Goal: Information Seeking & Learning: Learn about a topic

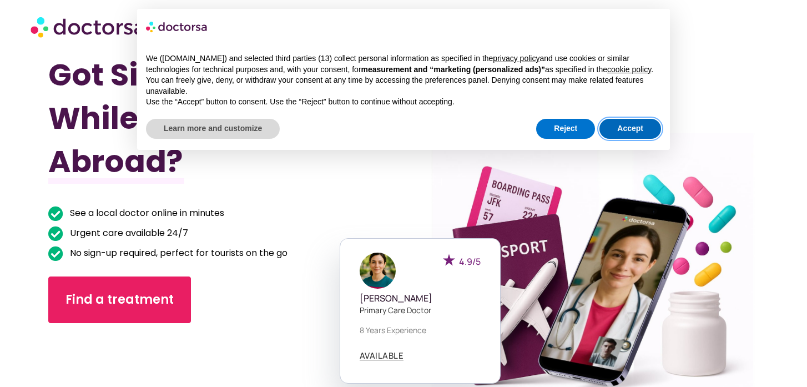
click at [637, 139] on button "Accept" at bounding box center [630, 129] width 62 height 20
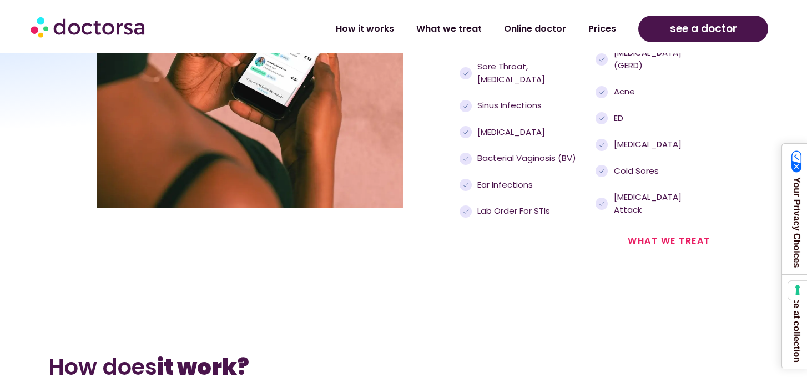
scroll to position [1260, 0]
click at [670, 235] on link "what we treat" at bounding box center [668, 241] width 83 height 13
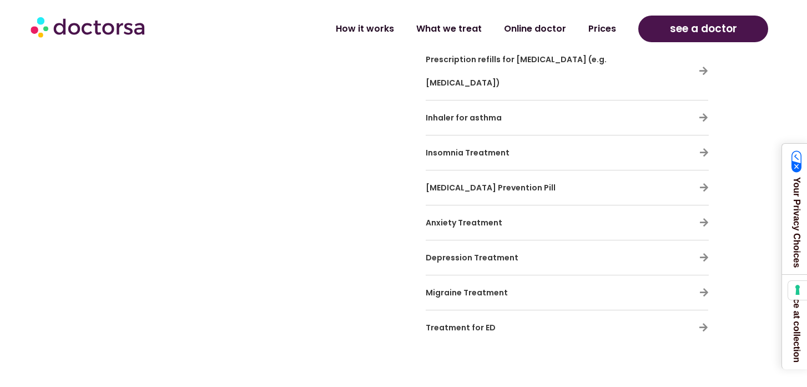
scroll to position [3530, 0]
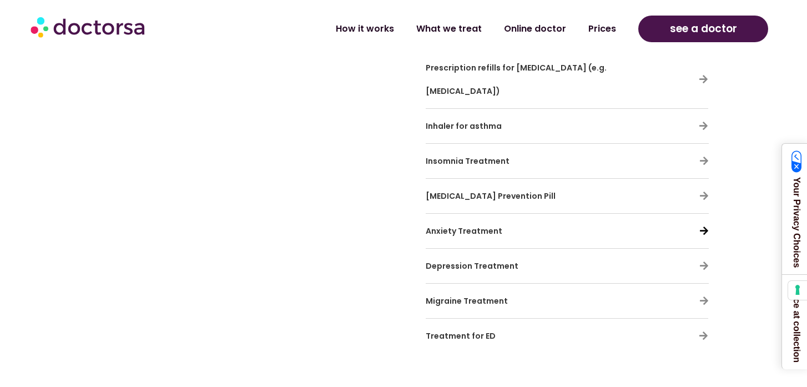
click at [702, 226] on icon at bounding box center [703, 230] width 9 height 9
click at [474, 225] on span "Anxiety Treatment" at bounding box center [463, 230] width 77 height 11
click at [474, 260] on span "Depression Treatment" at bounding box center [471, 265] width 93 height 11
click at [703, 261] on icon at bounding box center [703, 265] width 9 height 9
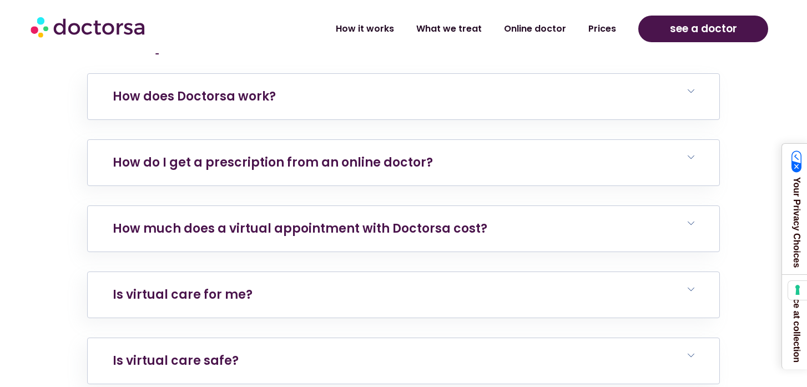
scroll to position [4590, 0]
click at [505, 139] on h6 "How do I get a prescription from an online doctor?" at bounding box center [403, 161] width 631 height 45
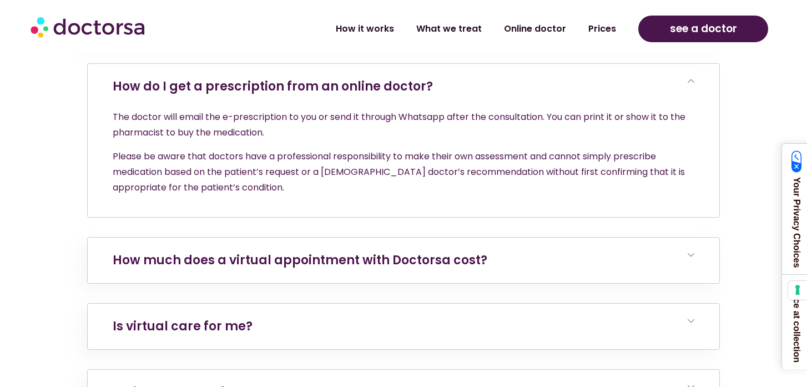
scroll to position [4666, 0]
click at [486, 237] on h6 "How much does a virtual appointment with Doctorsa cost?" at bounding box center [403, 259] width 631 height 45
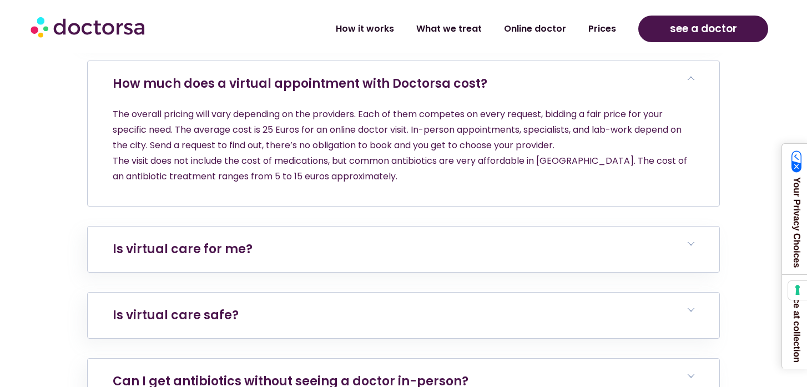
scroll to position [4869, 0]
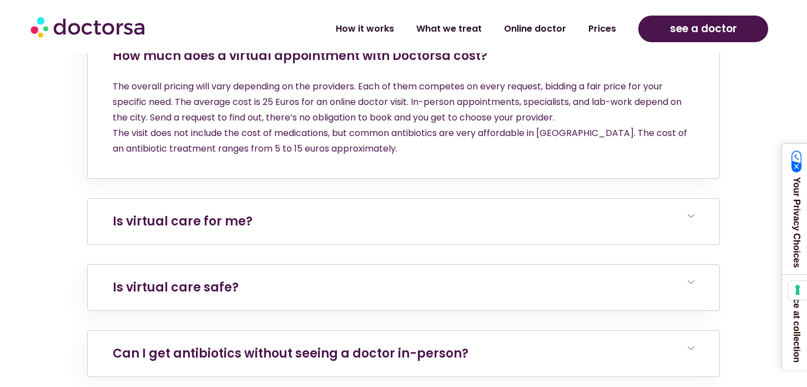
click at [489, 199] on h6 "Is virtual care for me?" at bounding box center [403, 221] width 631 height 45
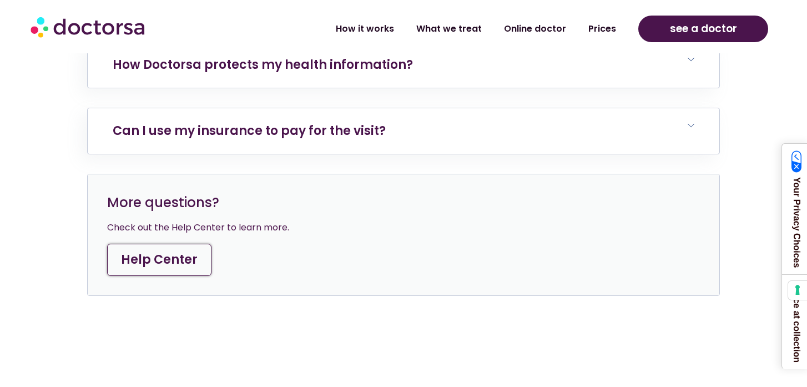
scroll to position [5596, 0]
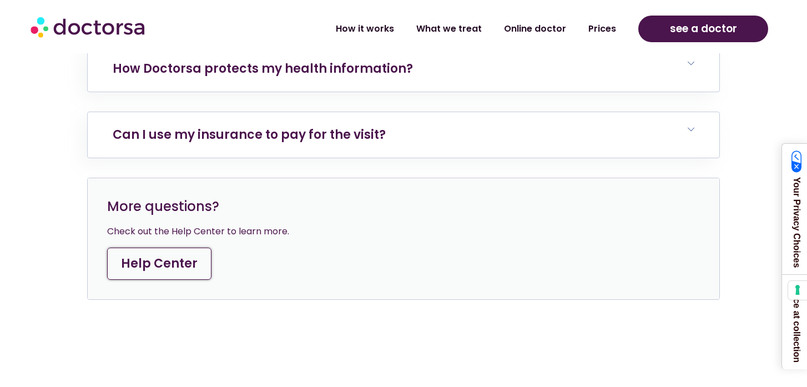
click at [148, 247] on link "Help Center" at bounding box center [159, 263] width 104 height 32
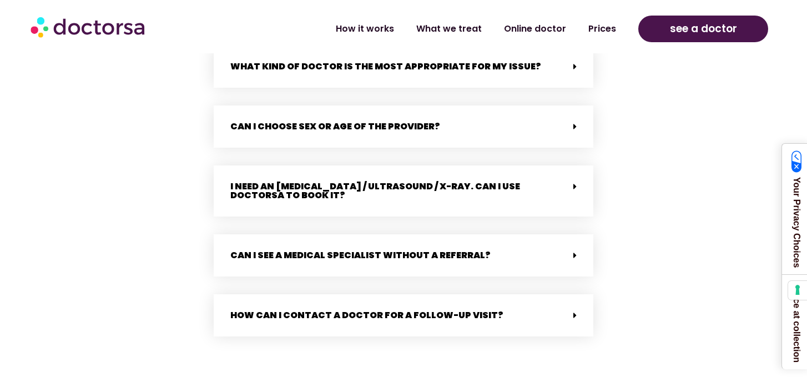
scroll to position [2152, 0]
